Goal: Task Accomplishment & Management: Manage account settings

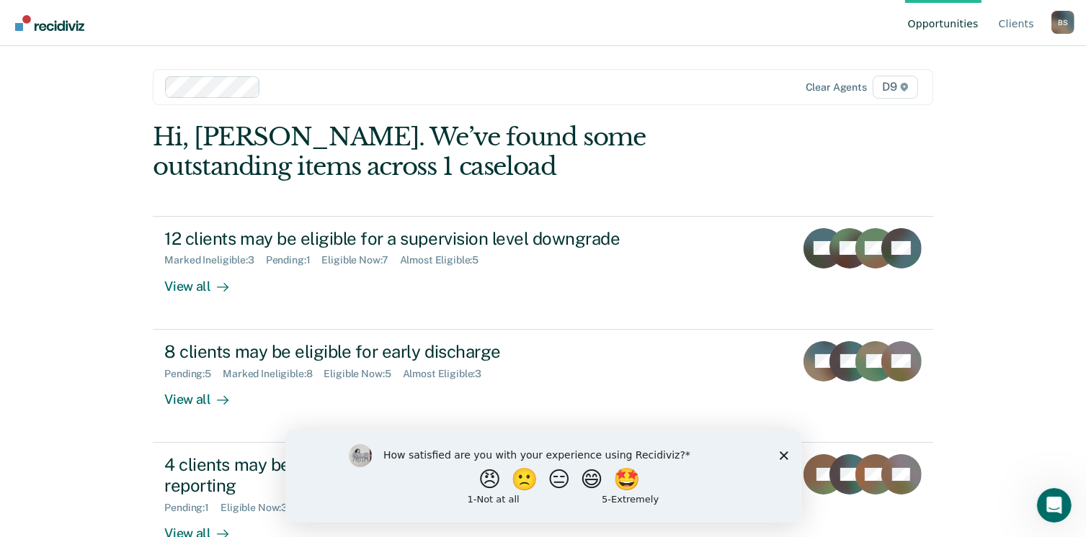
click at [1004, 182] on div "Opportunities Client s [PERSON_NAME] B S Profile How it works Log Out Clear age…" at bounding box center [543, 268] width 1086 height 537
click at [78, 375] on div "Opportunities Client s [PERSON_NAME] B S Profile How it works Log Out Clear age…" at bounding box center [543, 268] width 1086 height 537
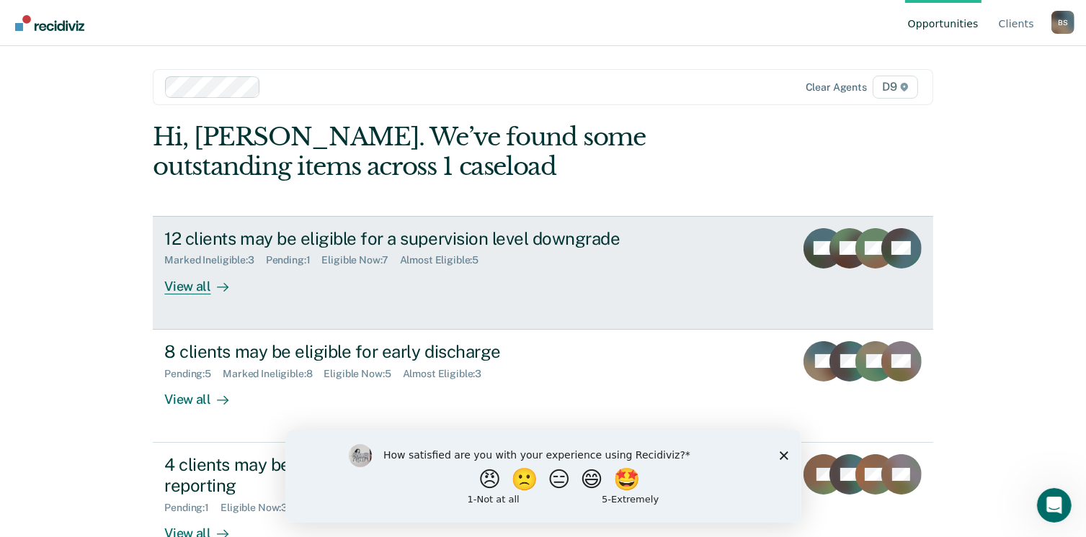
click at [217, 283] on icon at bounding box center [223, 288] width 12 height 12
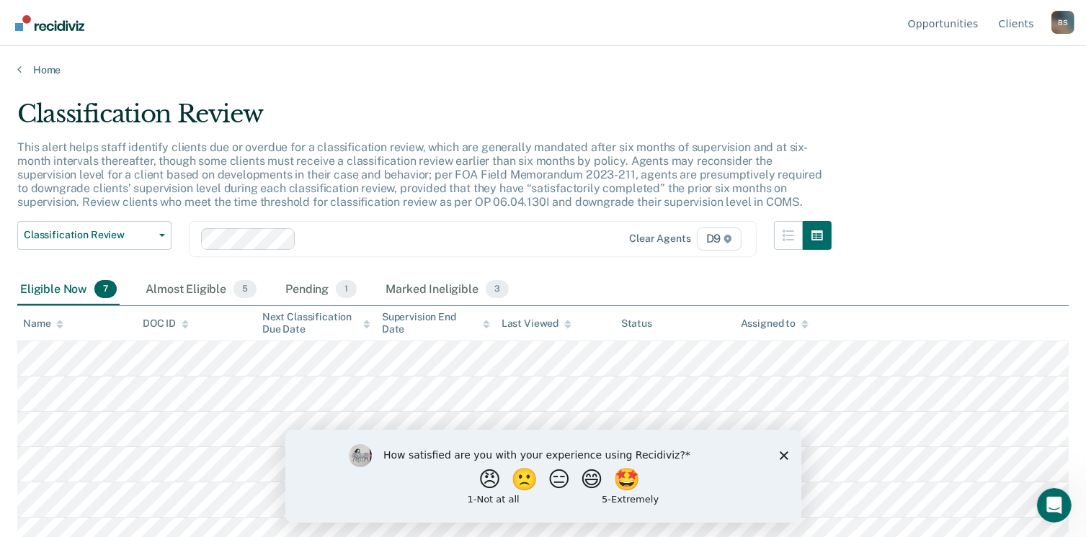
click at [950, 239] on div "Classification Review This alert helps staff identify clients due or overdue fo…" at bounding box center [542, 264] width 1051 height 330
click at [781, 456] on icon "Close survey" at bounding box center [783, 455] width 9 height 9
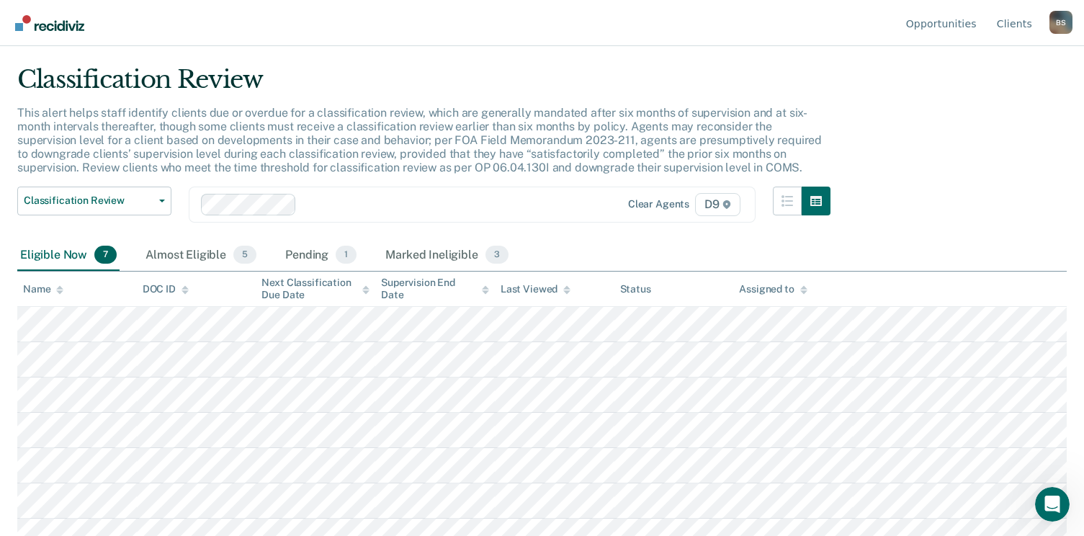
scroll to position [53, 0]
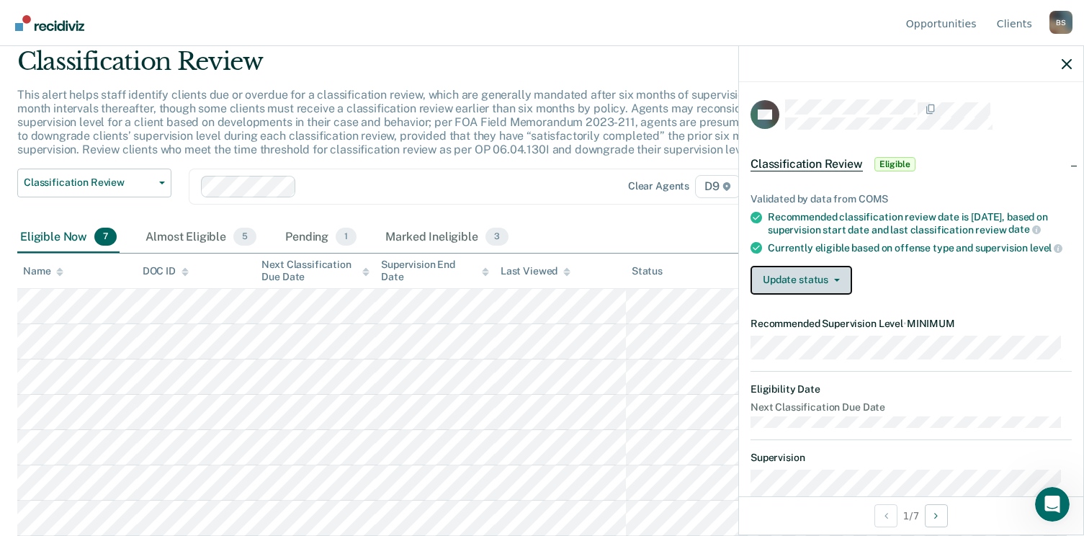
click at [845, 291] on button "Update status" at bounding box center [802, 280] width 102 height 29
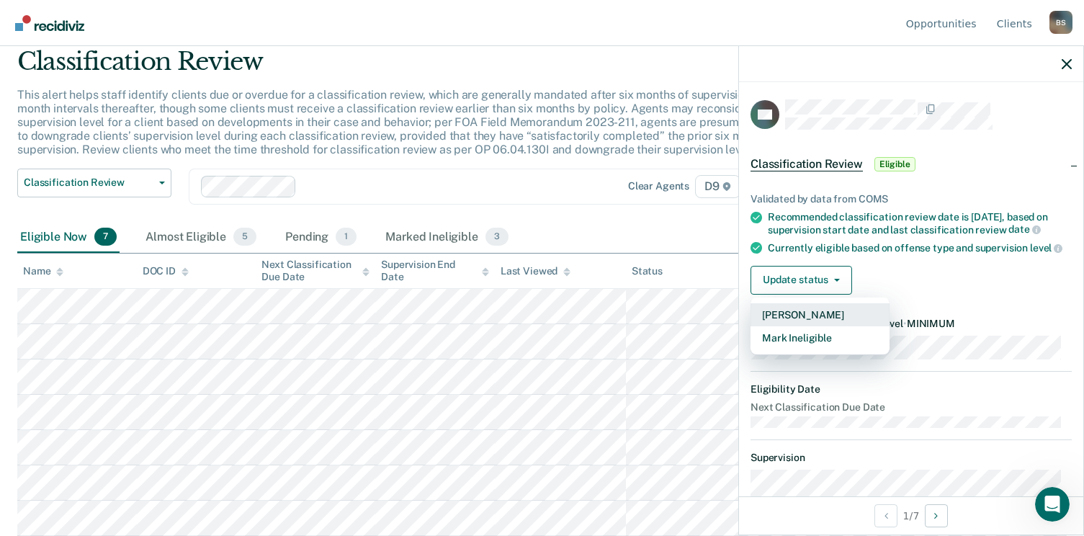
click at [826, 326] on button "[PERSON_NAME]" at bounding box center [820, 314] width 139 height 23
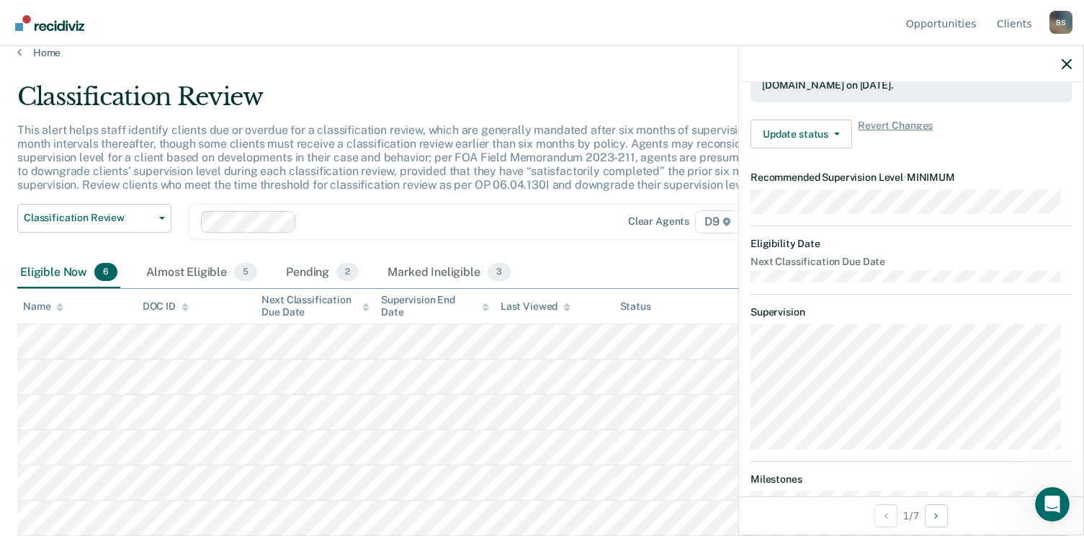
scroll to position [158, 0]
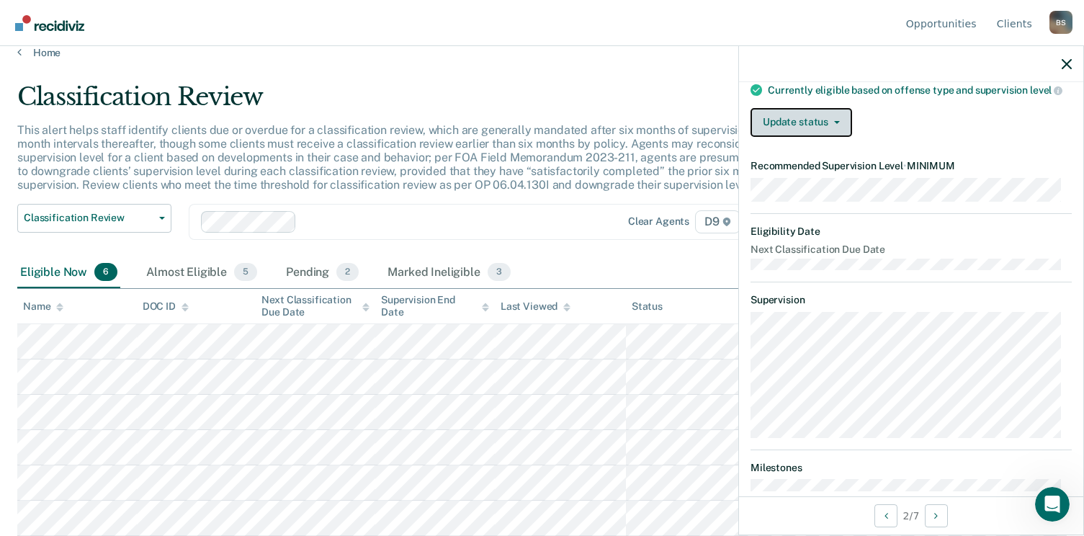
click at [839, 137] on button "Update status" at bounding box center [802, 122] width 102 height 29
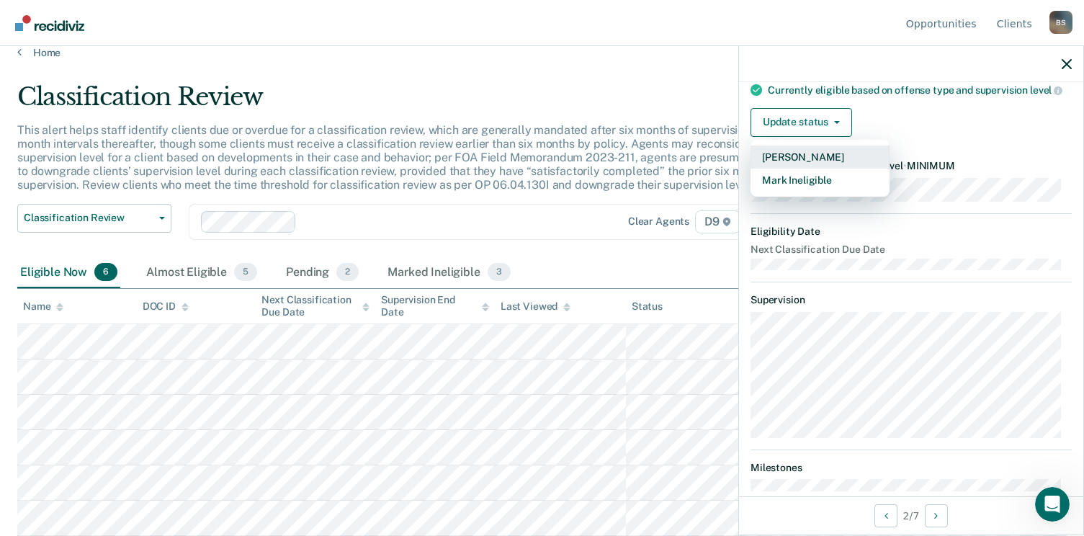
click at [830, 169] on button "[PERSON_NAME]" at bounding box center [820, 157] width 139 height 23
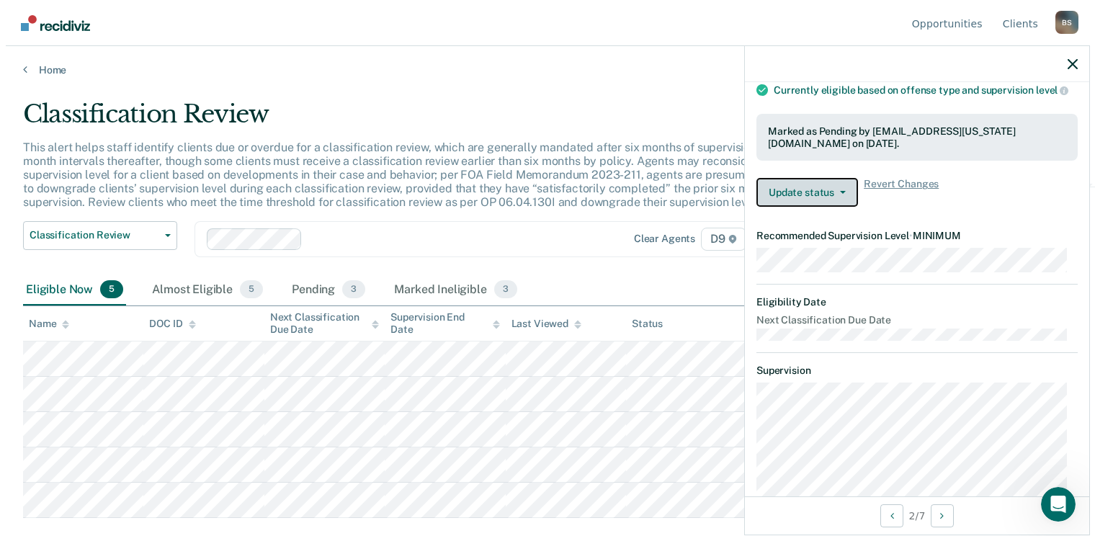
scroll to position [0, 0]
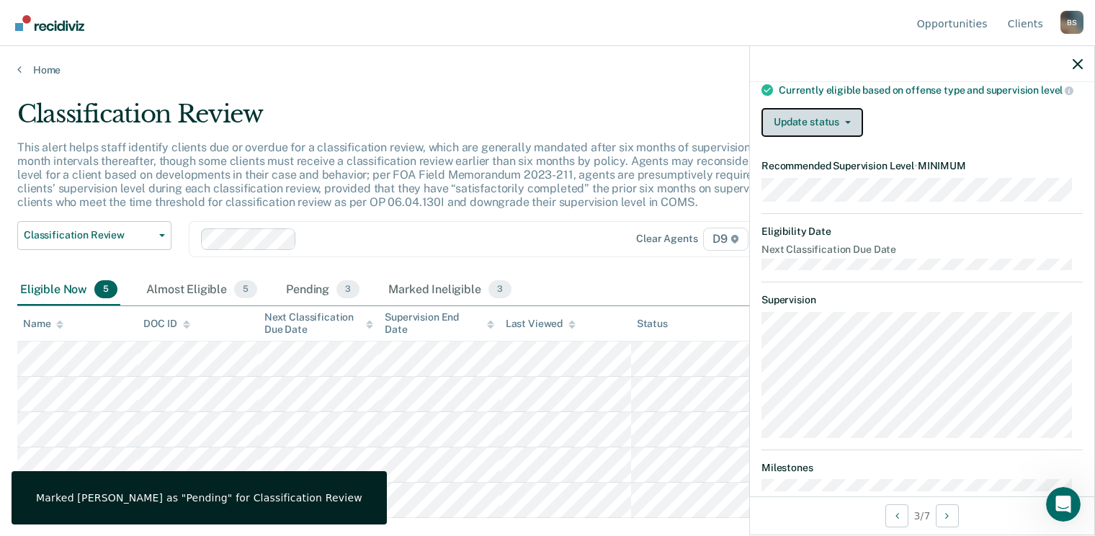
click at [856, 137] on button "Update status" at bounding box center [813, 122] width 102 height 29
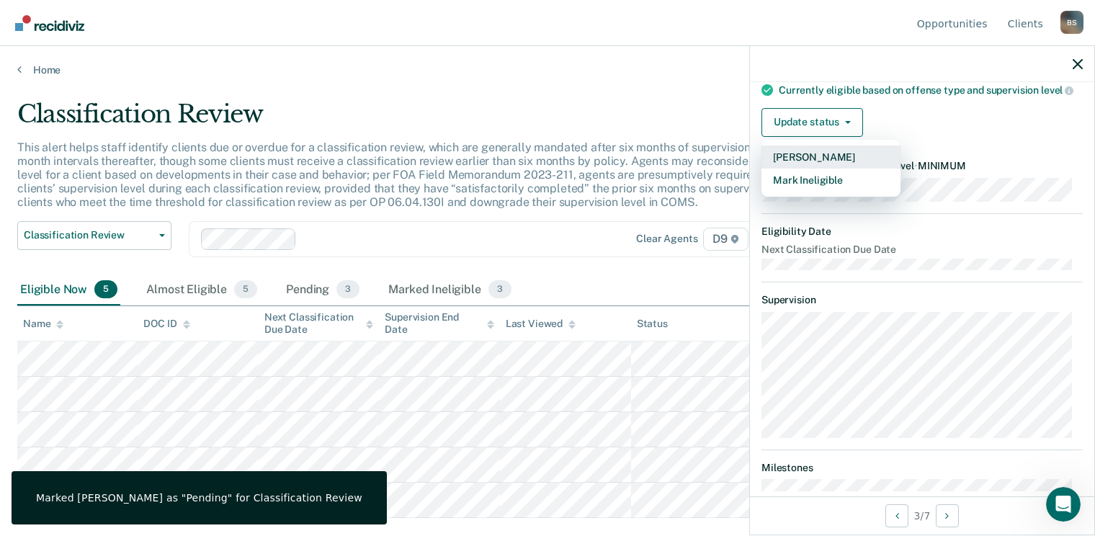
click at [856, 169] on button "[PERSON_NAME]" at bounding box center [831, 157] width 139 height 23
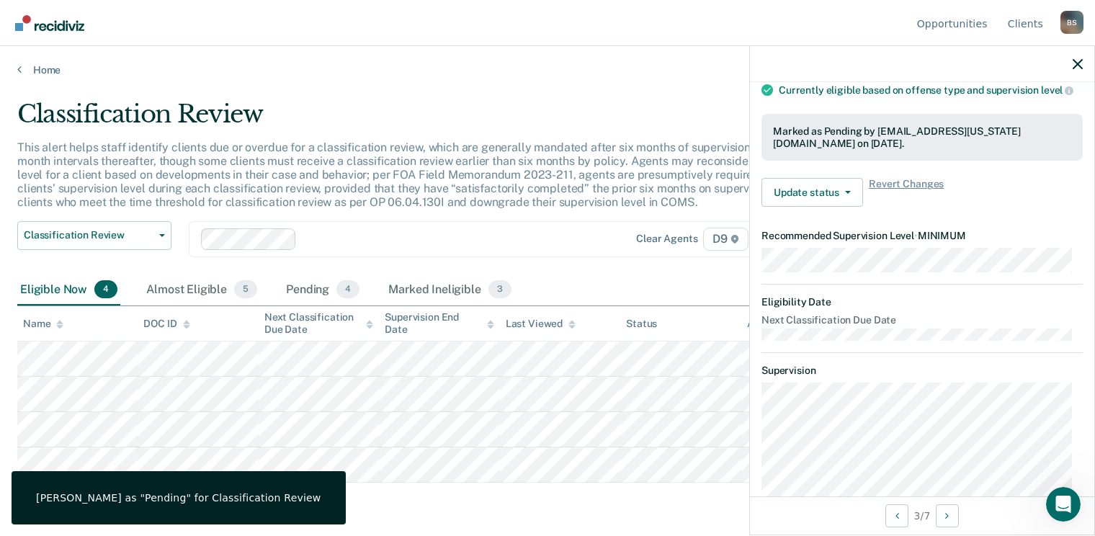
scroll to position [146, 0]
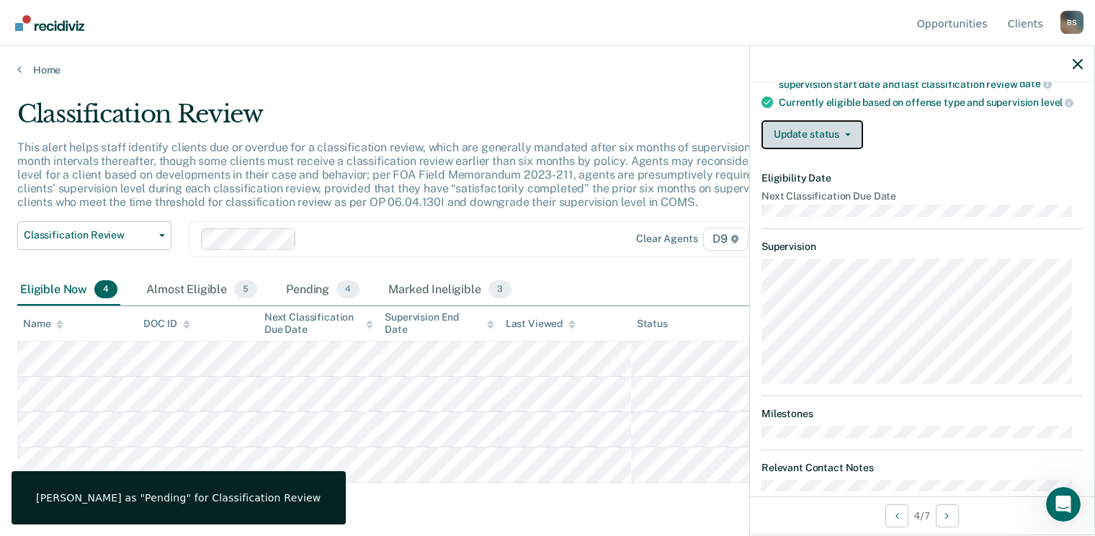
click at [816, 149] on button "Update status" at bounding box center [813, 134] width 102 height 29
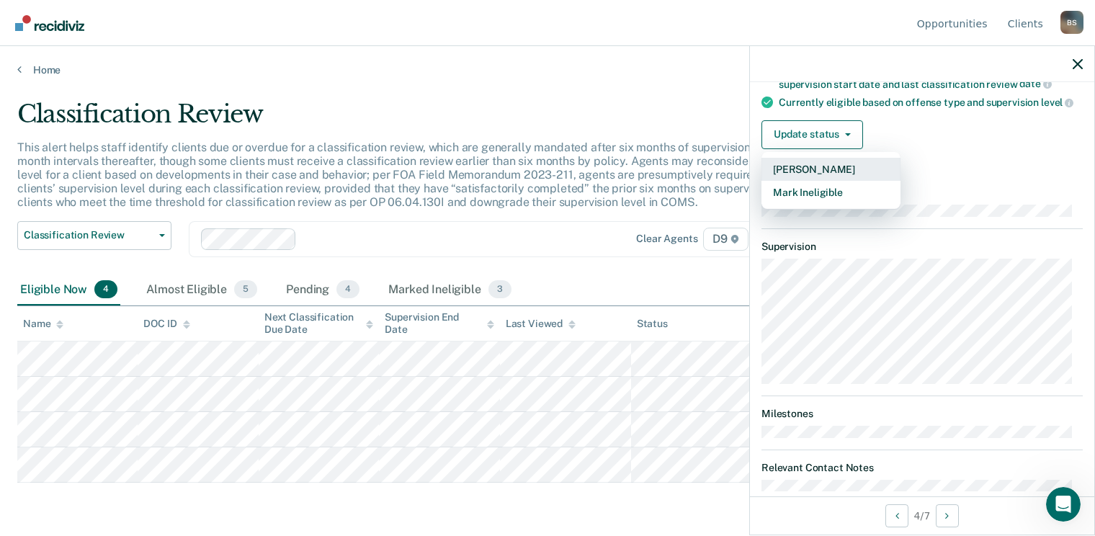
click at [818, 178] on button "[PERSON_NAME]" at bounding box center [831, 169] width 139 height 23
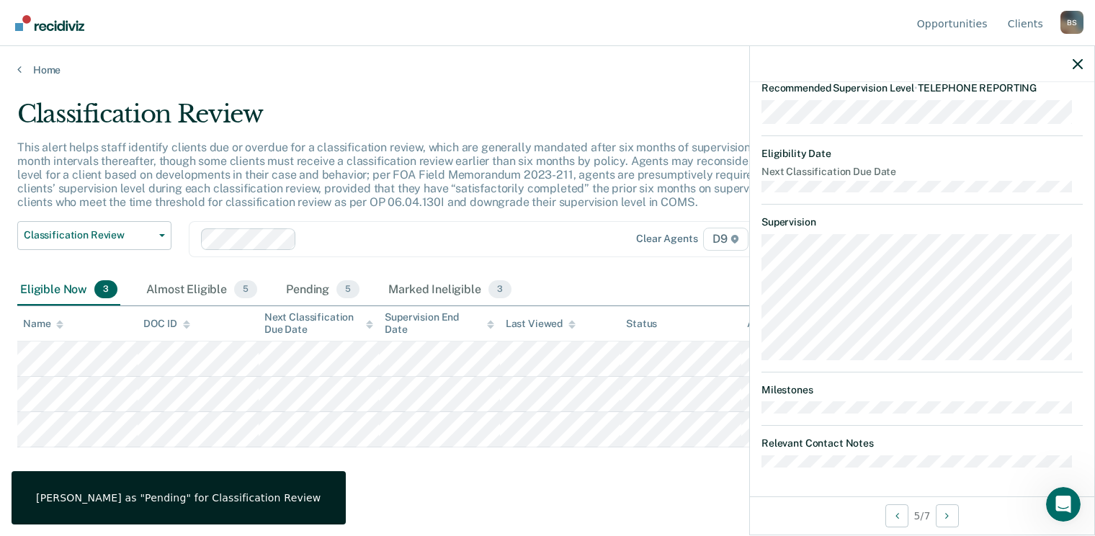
scroll to position [181, 0]
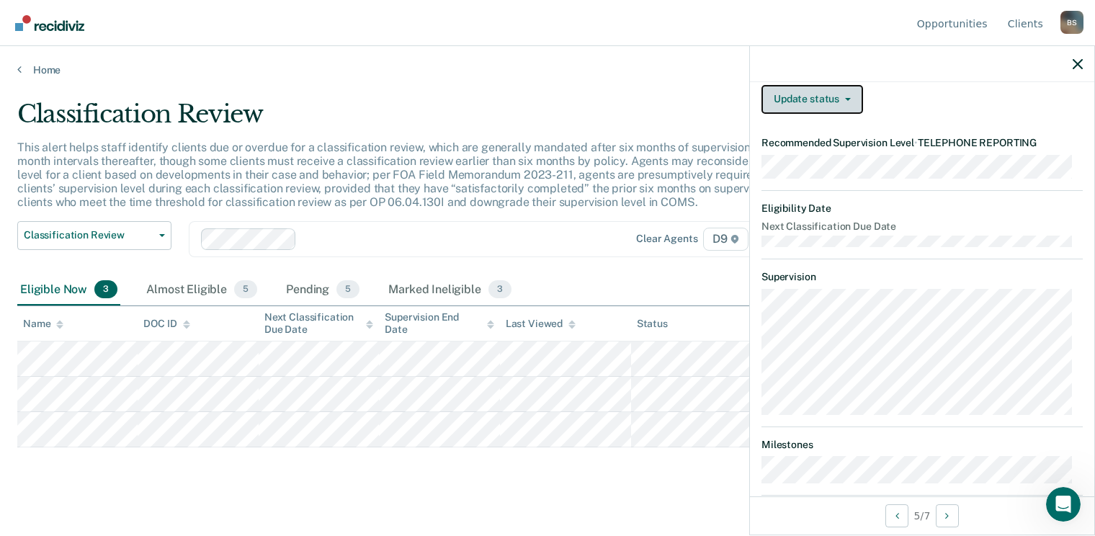
click at [836, 107] on button "Update status" at bounding box center [813, 99] width 102 height 29
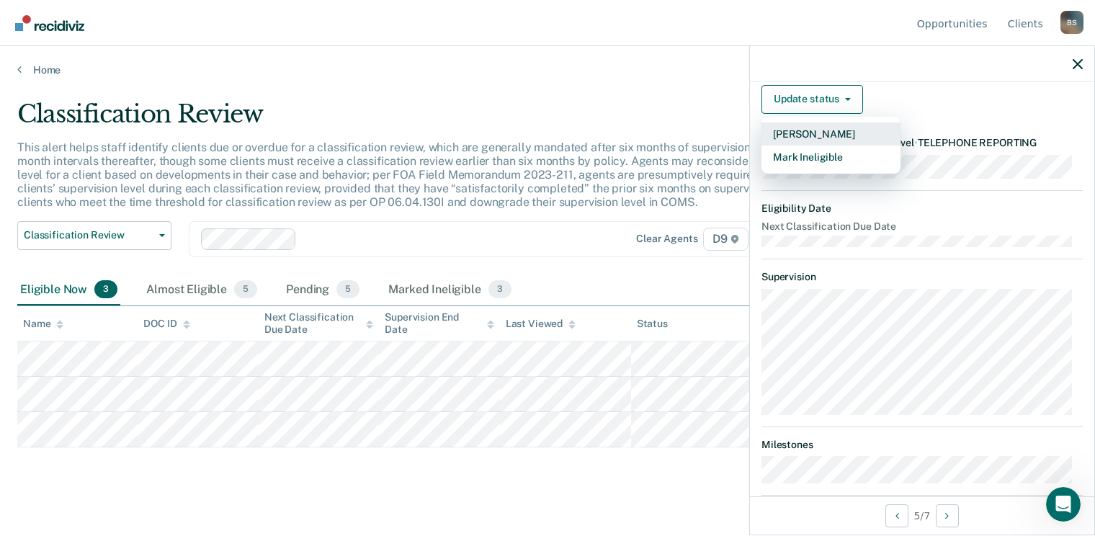
click at [838, 143] on button "[PERSON_NAME]" at bounding box center [831, 133] width 139 height 23
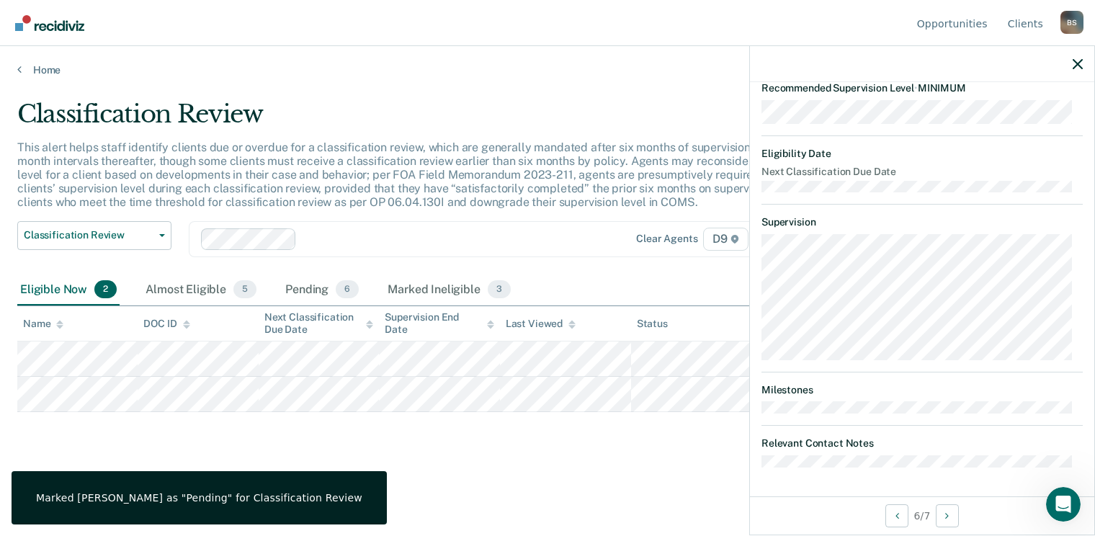
scroll to position [0, 0]
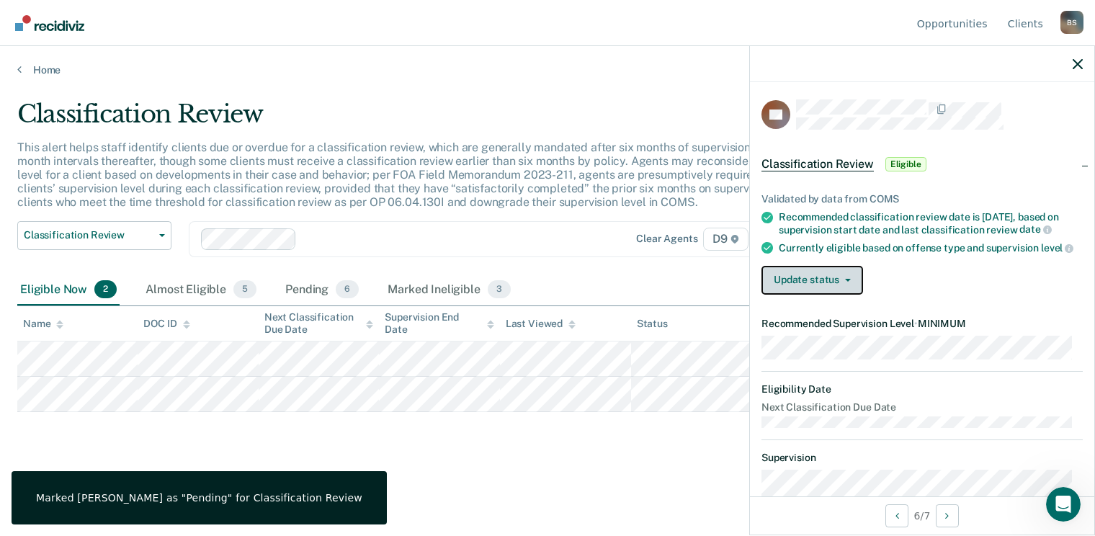
click at [851, 287] on button "Update status" at bounding box center [813, 280] width 102 height 29
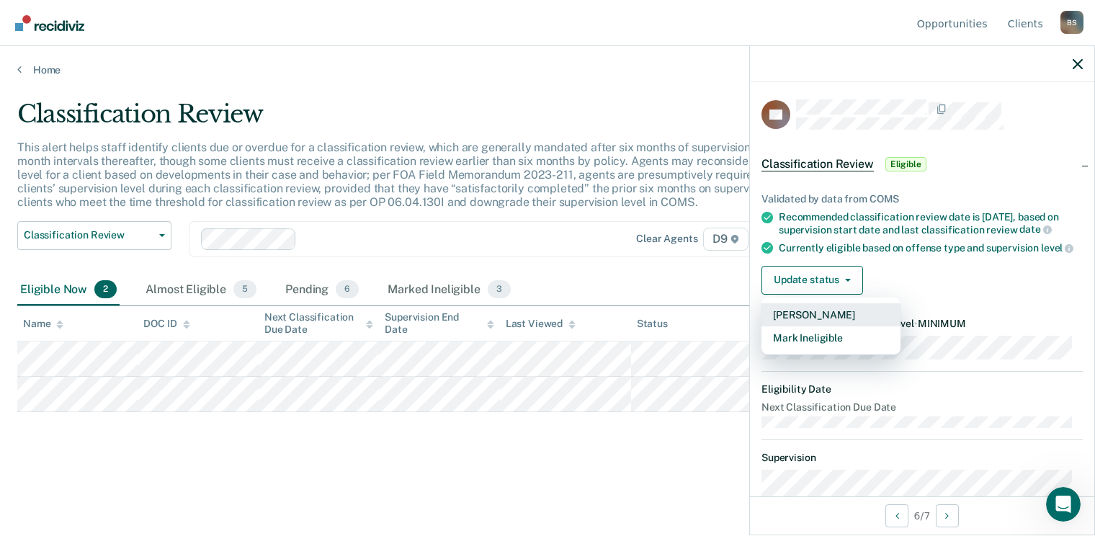
click at [849, 322] on button "[PERSON_NAME]" at bounding box center [831, 314] width 139 height 23
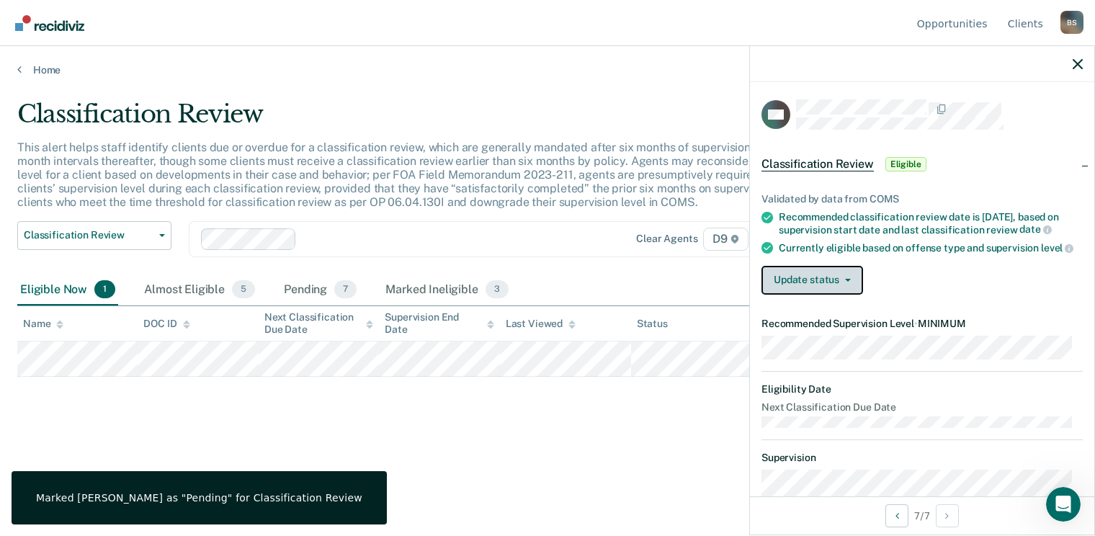
click at [834, 287] on button "Update status" at bounding box center [813, 280] width 102 height 29
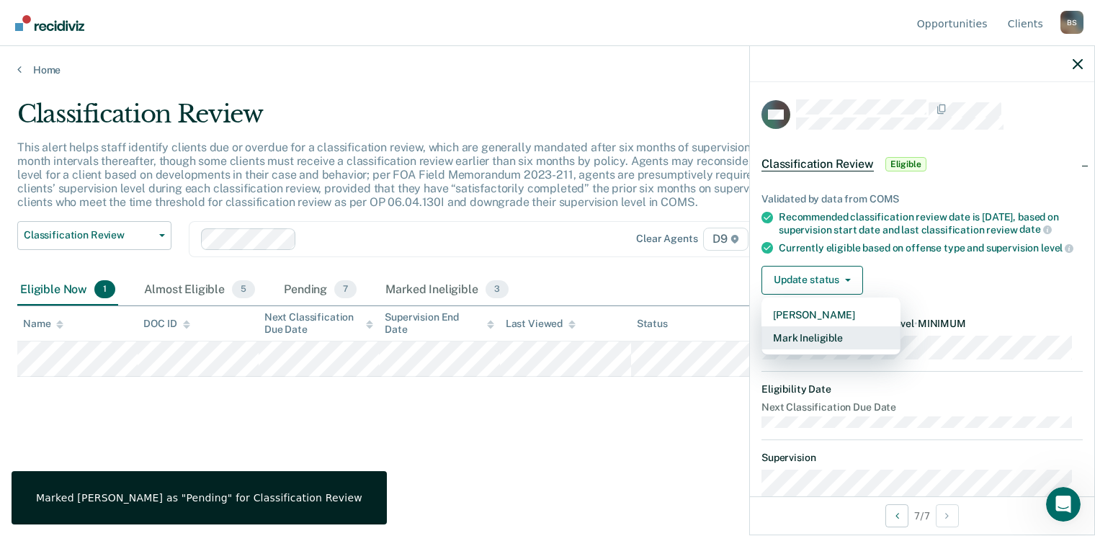
click at [829, 343] on button "Mark Ineligible" at bounding box center [831, 337] width 139 height 23
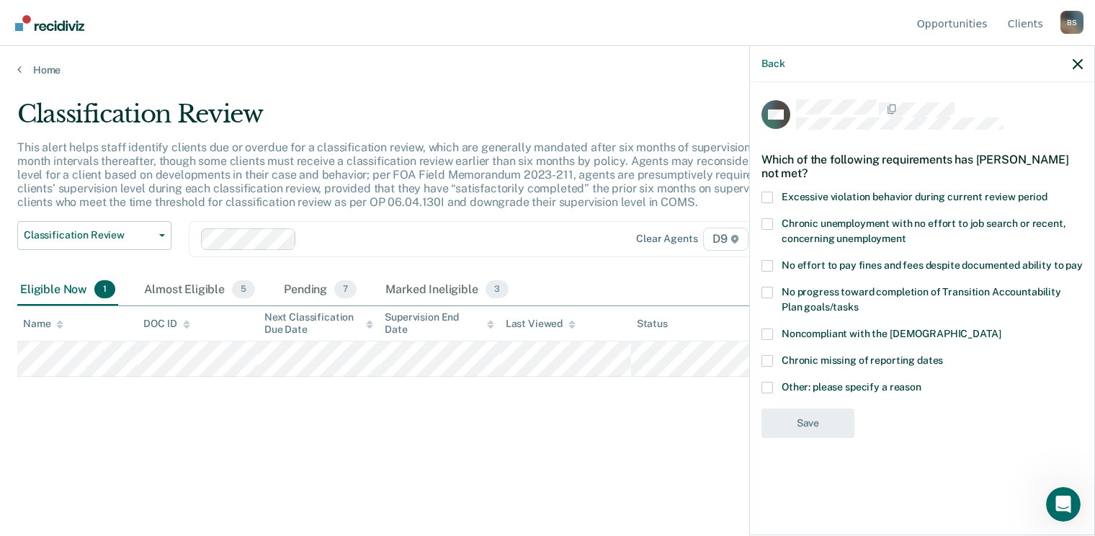
click at [764, 382] on span at bounding box center [768, 388] width 12 height 12
click at [921, 382] on input "Other: please specify a reason" at bounding box center [921, 382] width 0 height 0
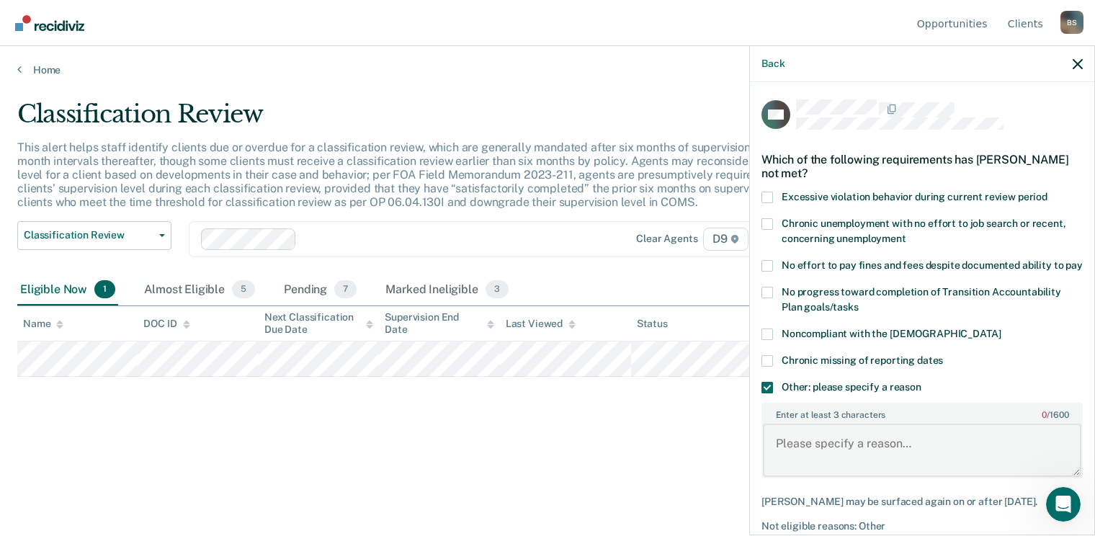
click at [818, 437] on textarea "Enter at least 3 characters 0 / 1600" at bounding box center [922, 450] width 318 height 53
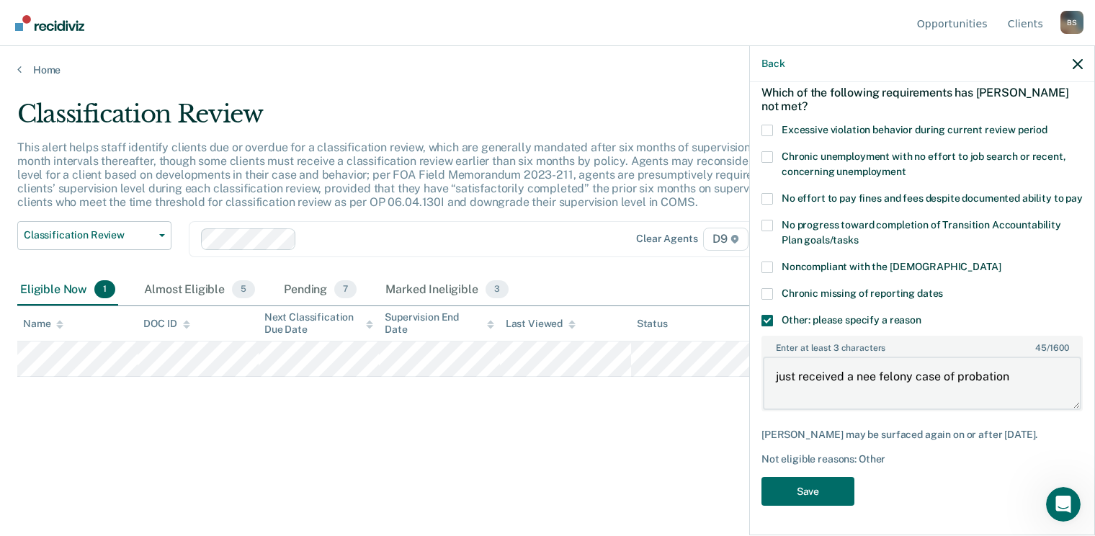
scroll to position [80, 0]
type textarea "just received a nee felony case of probation"
click at [826, 488] on button "Save" at bounding box center [808, 492] width 93 height 30
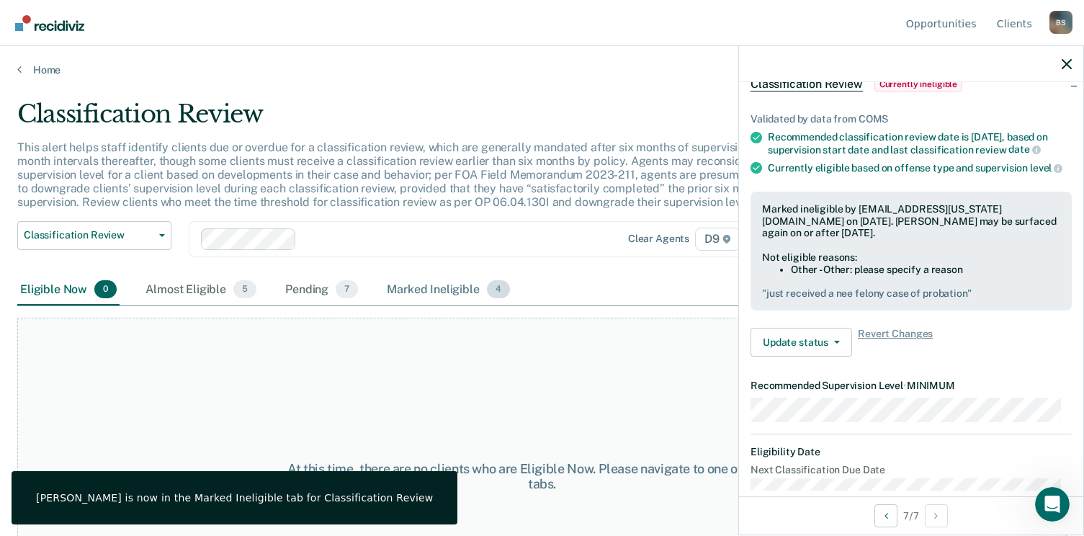
click at [426, 295] on div "Marked Ineligible 4" at bounding box center [448, 290] width 129 height 32
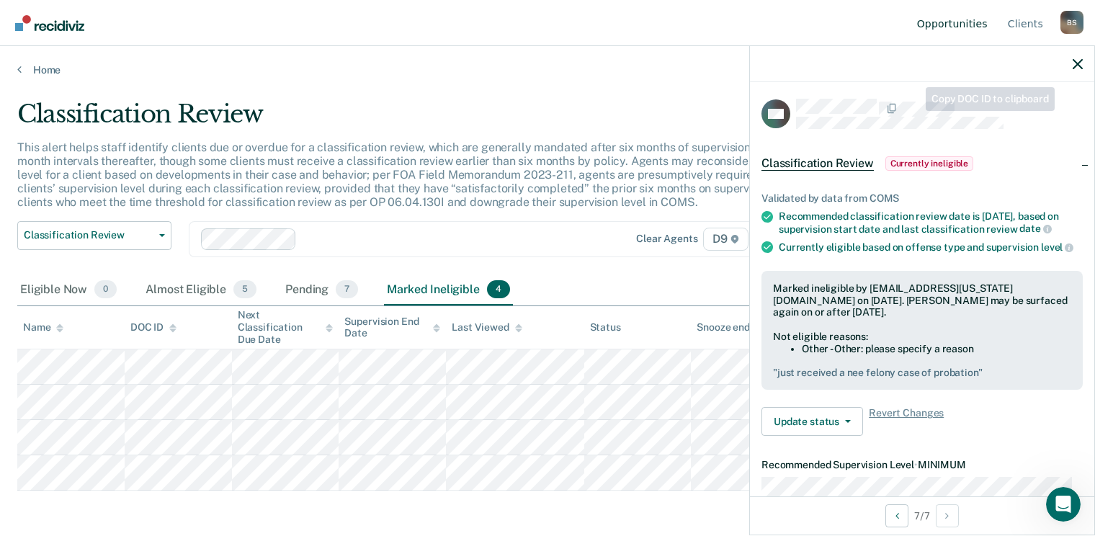
scroll to position [0, 0]
click at [71, 71] on link "Home" at bounding box center [547, 69] width 1060 height 13
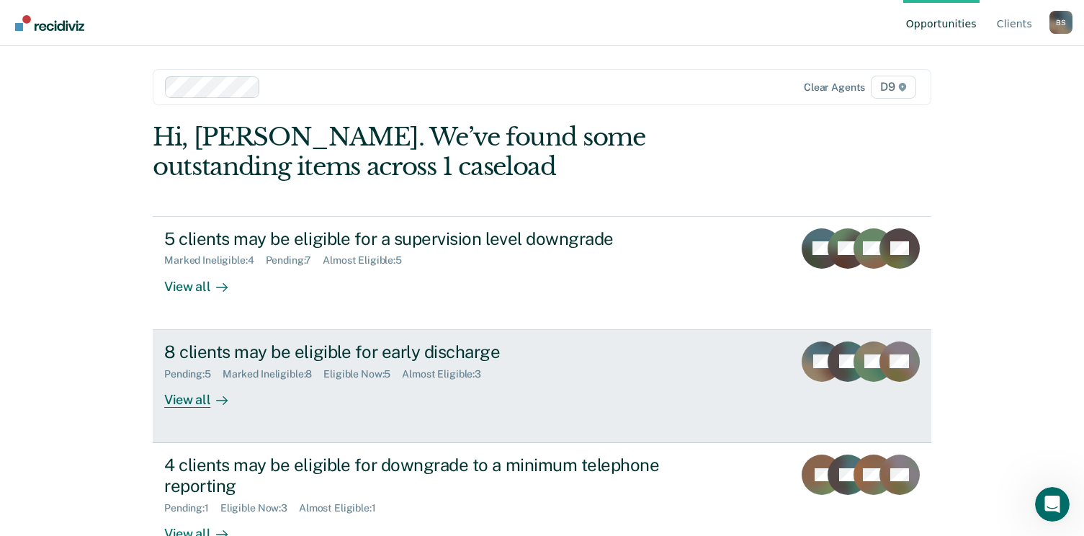
click at [243, 357] on div "8 clients may be eligible for early discharge" at bounding box center [417, 351] width 506 height 21
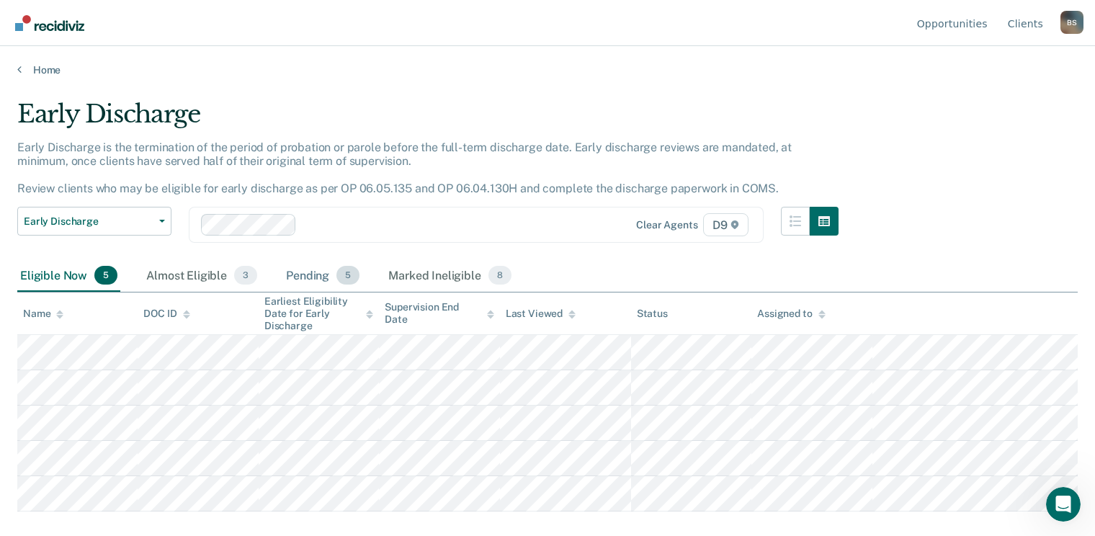
click at [313, 287] on div "Pending 5" at bounding box center [322, 276] width 79 height 32
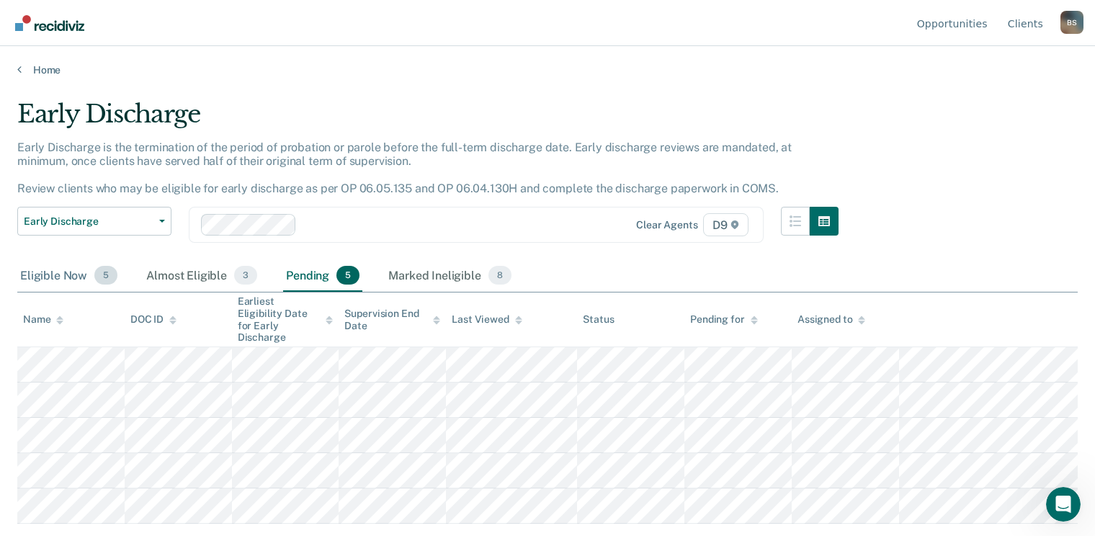
click at [32, 269] on div "Eligible Now 5" at bounding box center [68, 276] width 103 height 32
